Goal: Complete application form

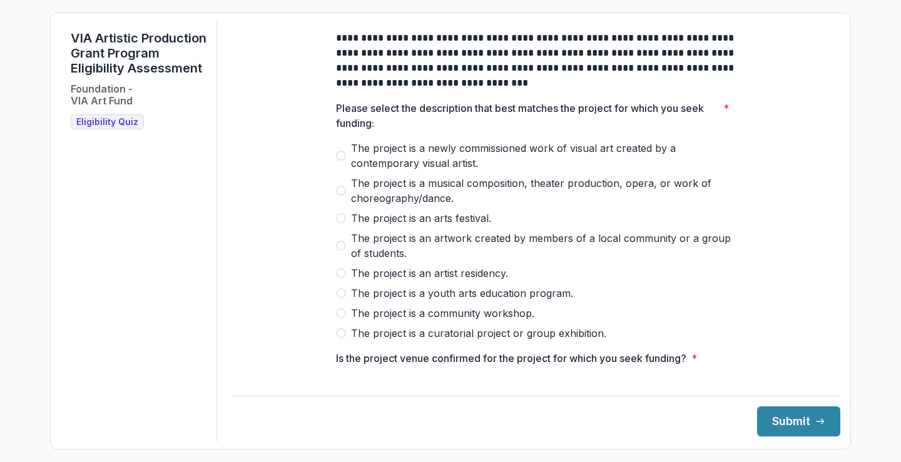
click at [453, 121] on p "Please select the description that best matches the project for which you seek …" at bounding box center [527, 116] width 382 height 30
click at [138, 67] on h1 "VIA Artistic Production Grant Program Eligibility Assessment" at bounding box center [139, 53] width 136 height 45
click at [458, 194] on span "The project is a musical composition, theater production, opera, or work of cho…" at bounding box center [543, 191] width 385 height 30
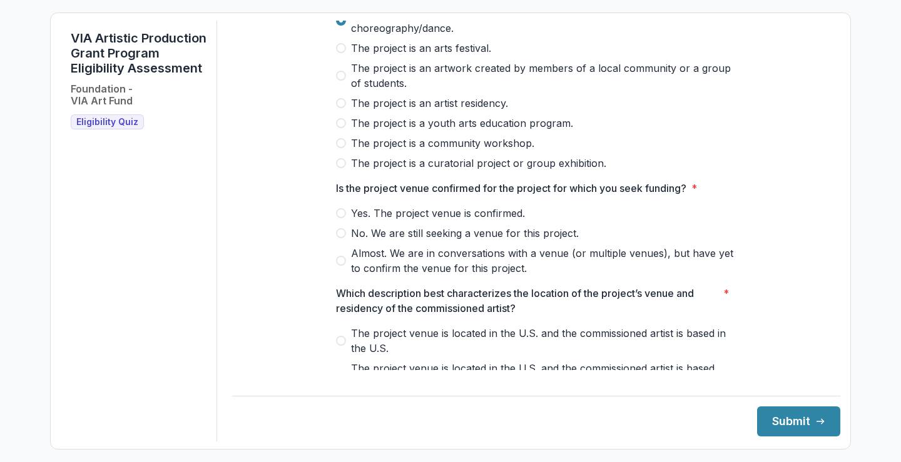
scroll to position [188, 0]
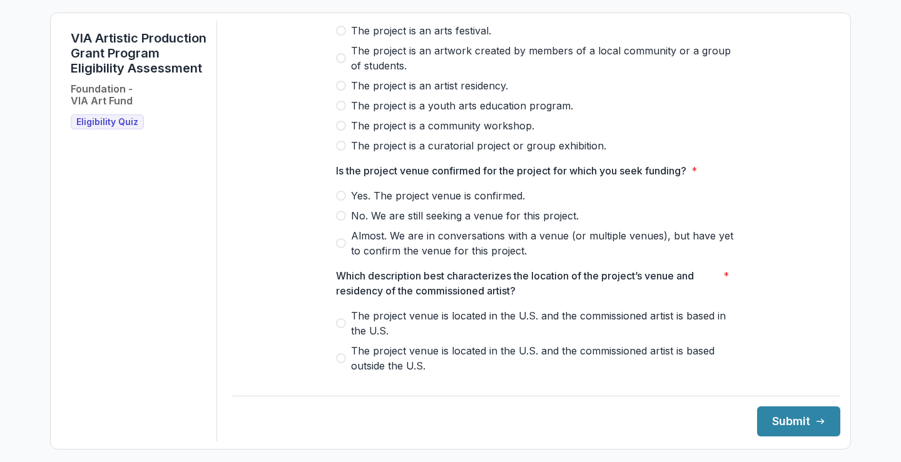
click at [439, 203] on span "Yes. The project venue is confirmed." at bounding box center [438, 195] width 174 height 15
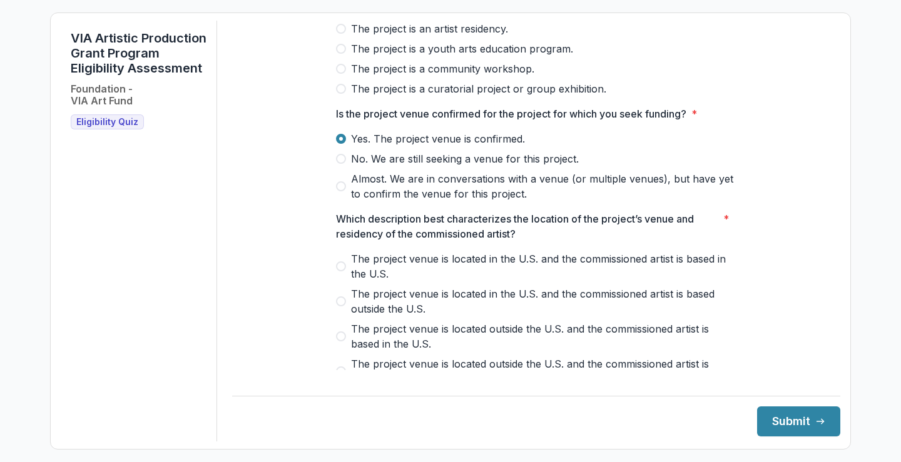
scroll to position [313, 0]
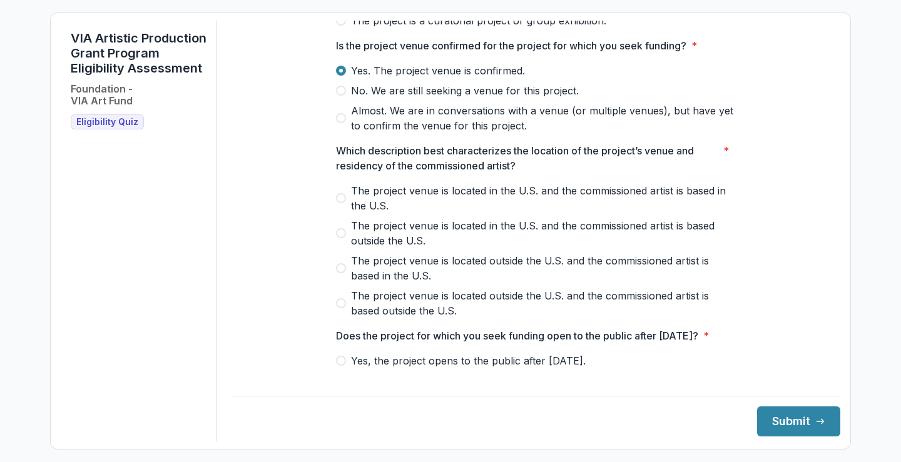
click at [463, 203] on span "The project venue is located in the U.S. and the commissioned artist is based i…" at bounding box center [543, 198] width 385 height 30
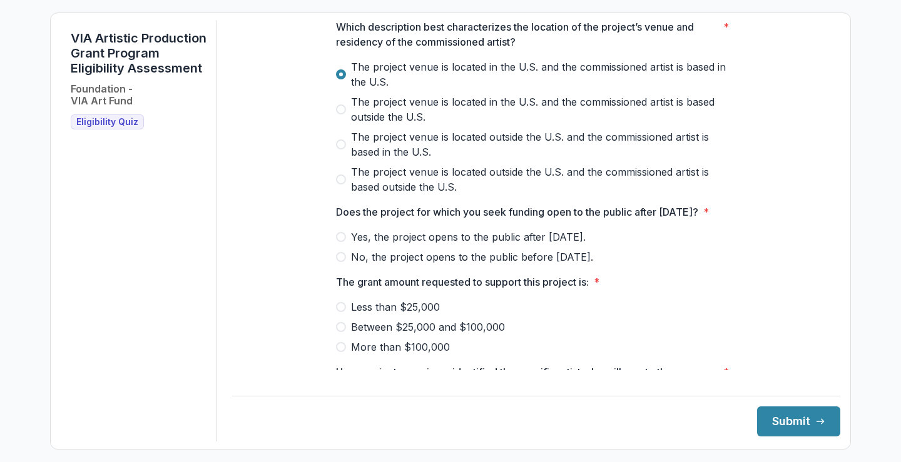
scroll to position [438, 0]
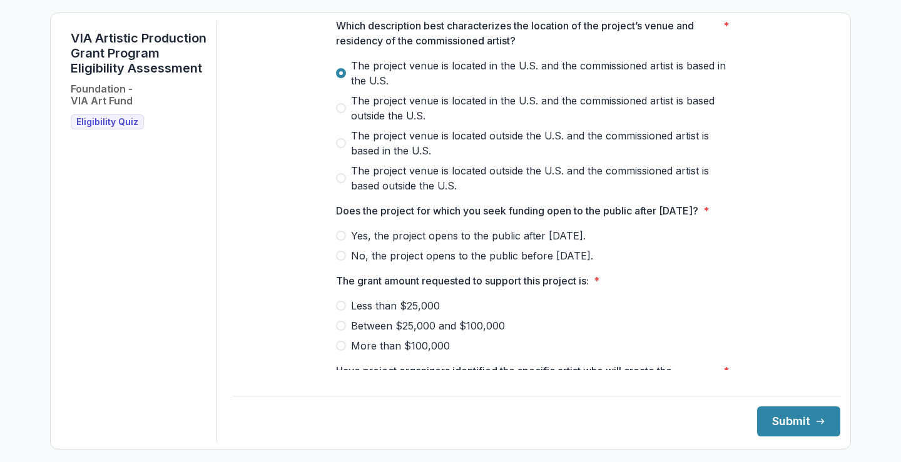
click at [470, 243] on span "Yes, the project opens to the public after [DATE]." at bounding box center [468, 235] width 235 height 15
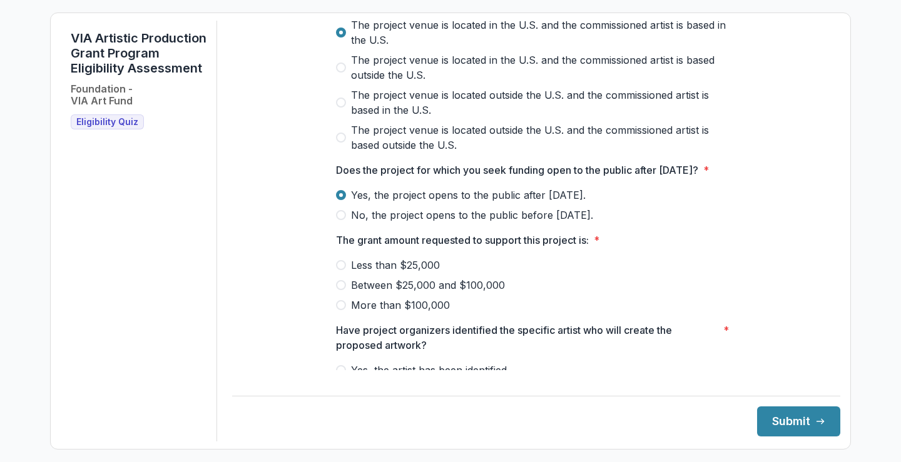
scroll to position [500, 0]
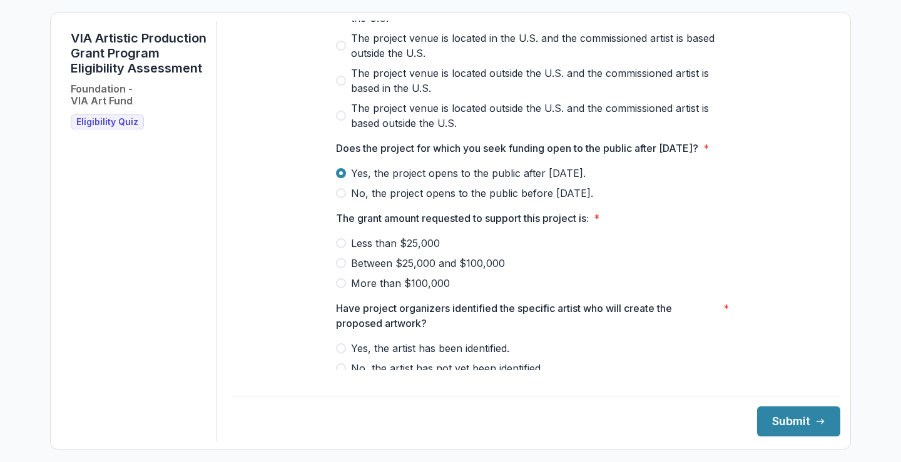
click at [435, 271] on span "Between $25,000 and $100,000" at bounding box center [428, 263] width 154 height 15
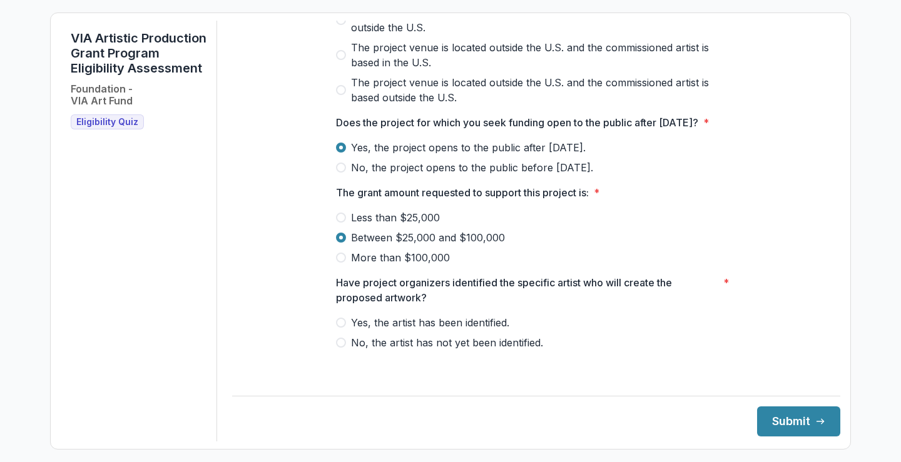
scroll to position [541, 0]
click at [450, 330] on span "Yes, the artist has been identified." at bounding box center [430, 322] width 158 height 15
click at [780, 419] on button "Submit" at bounding box center [798, 422] width 83 height 30
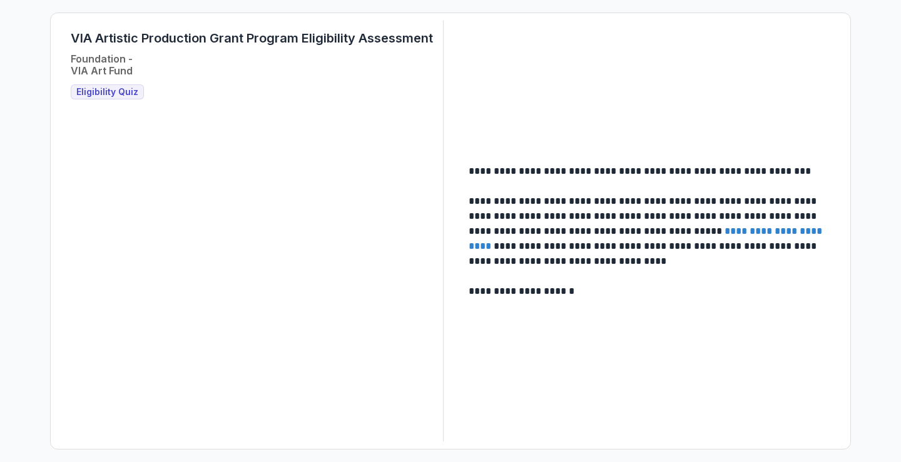
click at [742, 229] on link "**********" at bounding box center [646, 238] width 356 height 24
